Goal: Task Accomplishment & Management: Complete application form

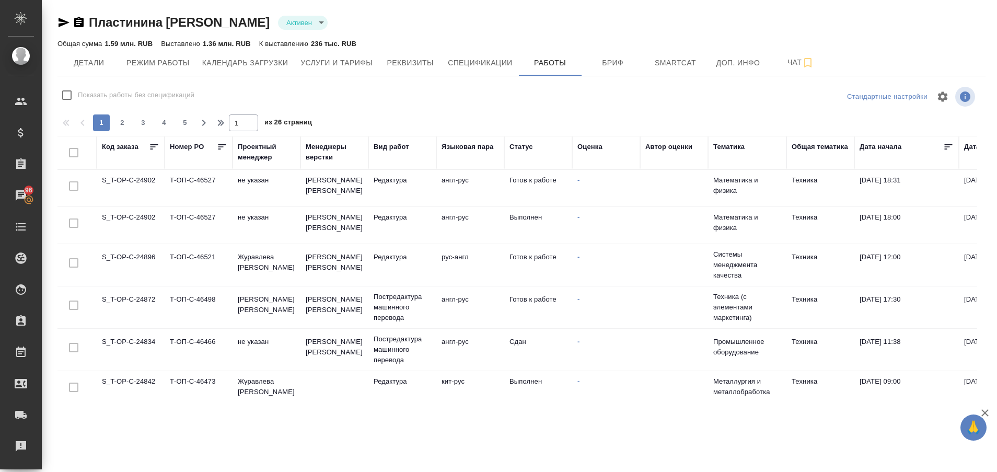
click at [112, 251] on td "S_T-OP-C-24896" at bounding box center [131, 265] width 68 height 37
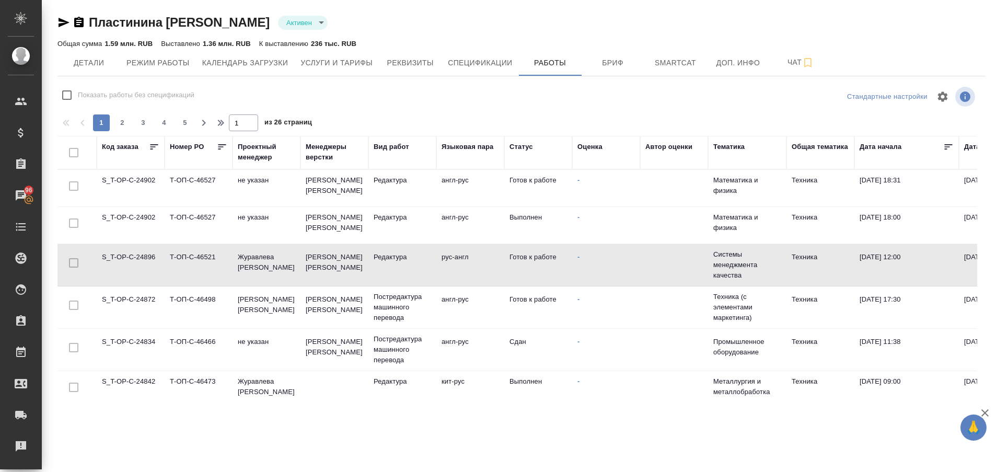
click at [112, 251] on td "S_T-OP-C-24896" at bounding box center [131, 265] width 68 height 37
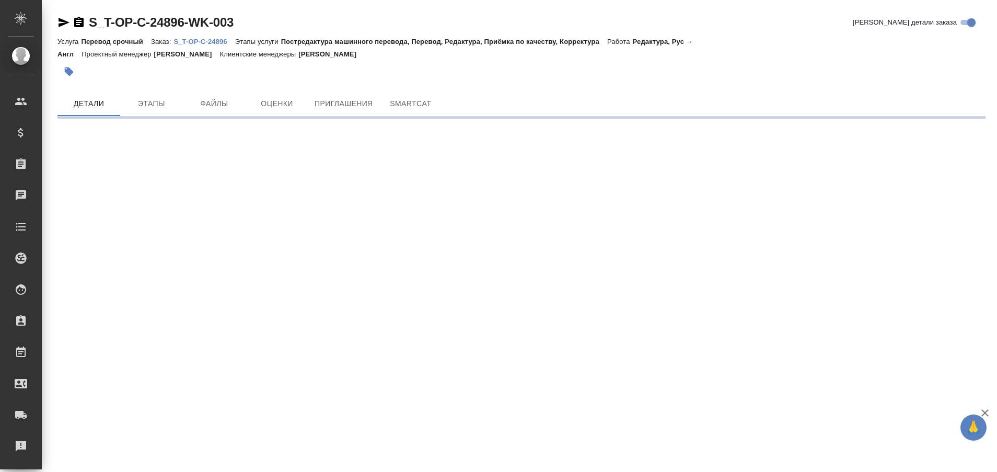
click at [216, 40] on p "S_T-OP-C-24896" at bounding box center [203, 42] width 61 height 8
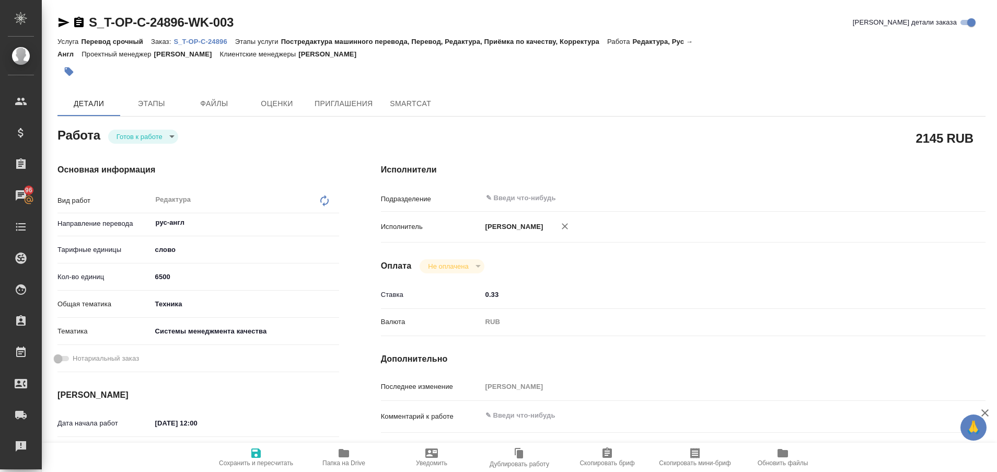
type textarea "x"
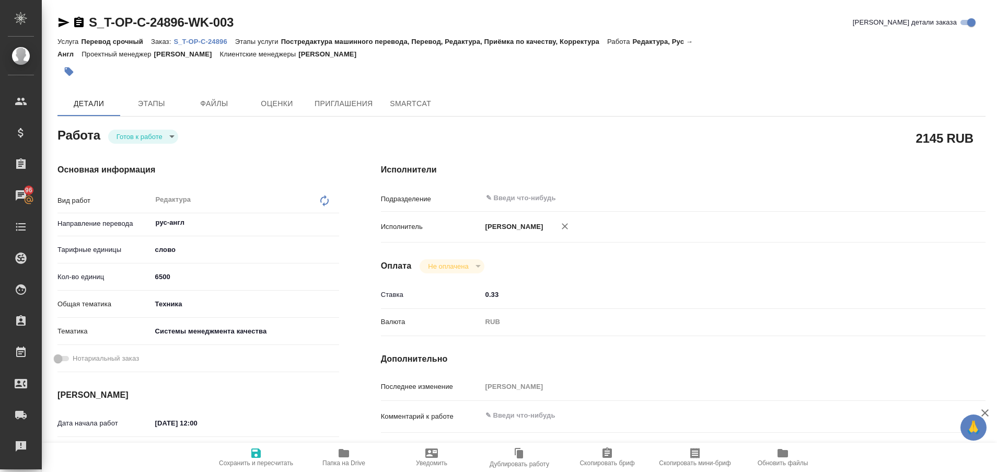
type textarea "x"
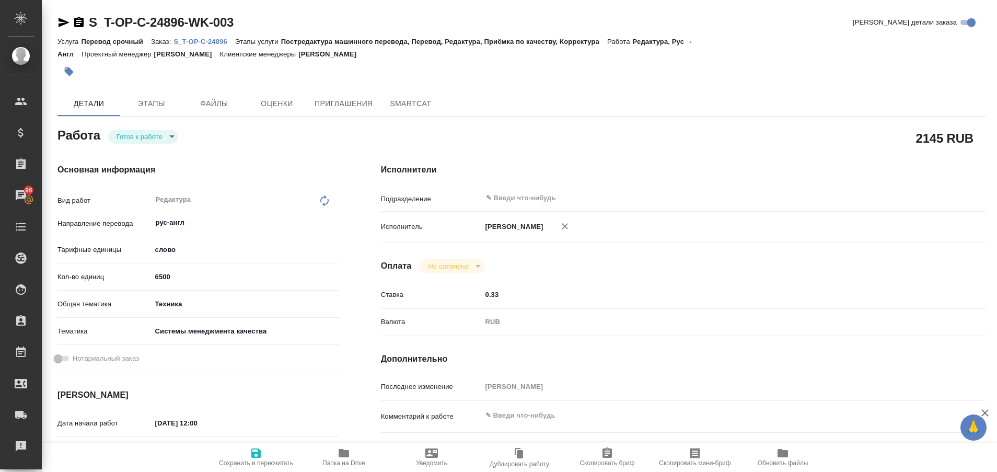
type textarea "x"
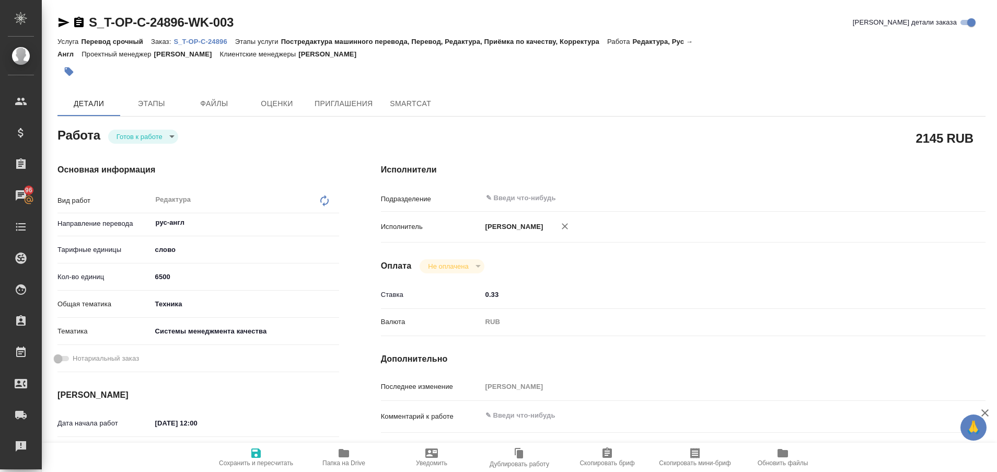
type textarea "x"
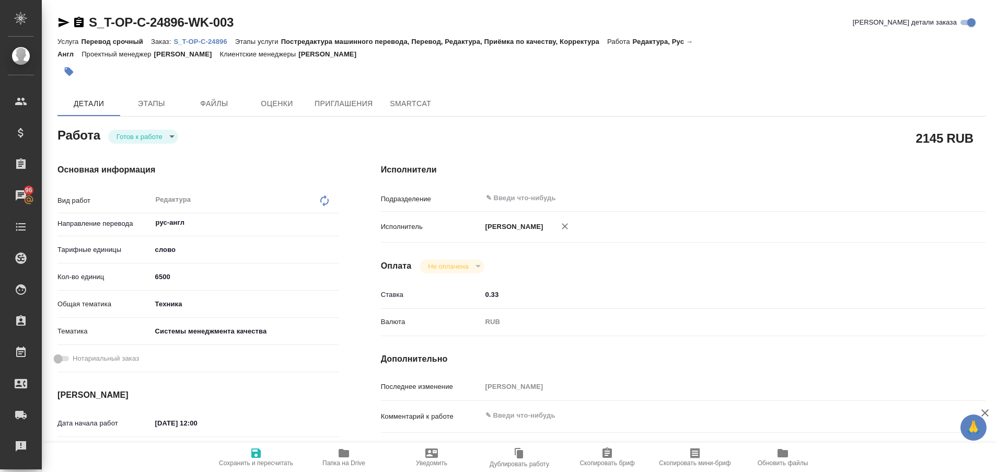
type textarea "x"
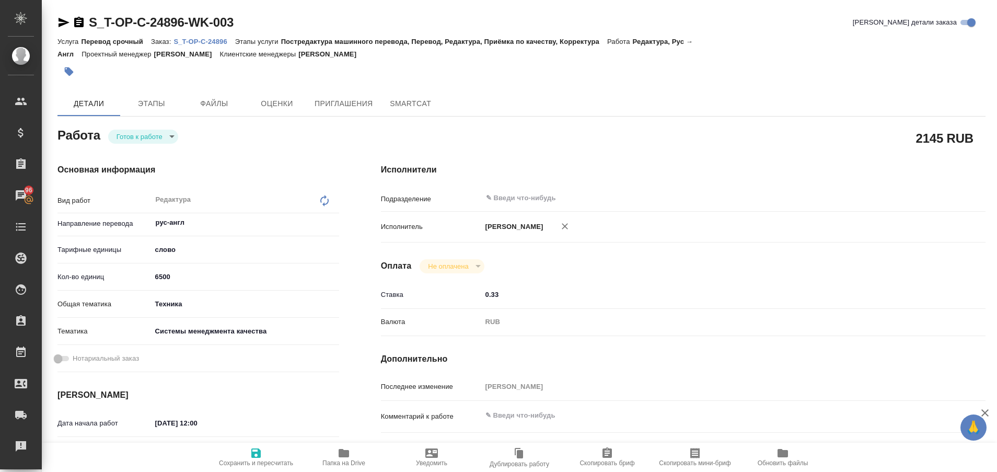
type textarea "x"
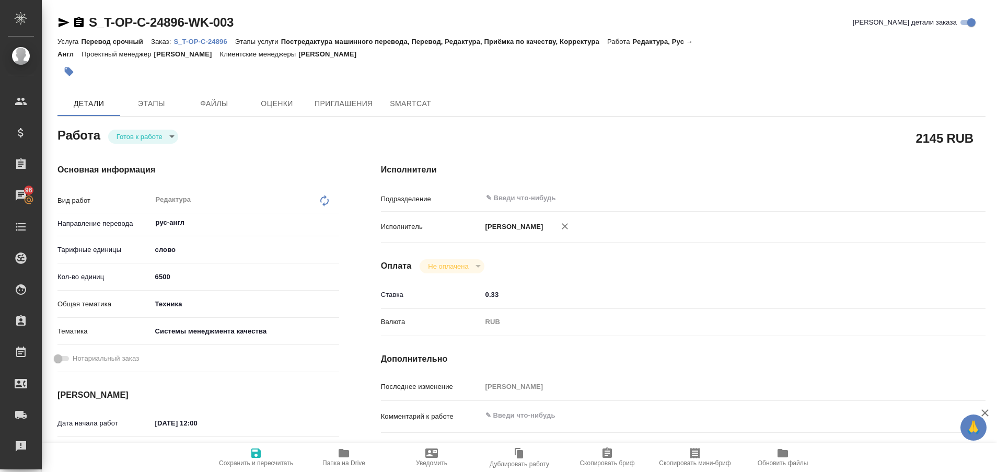
type textarea "x"
